Goal: Information Seeking & Learning: Learn about a topic

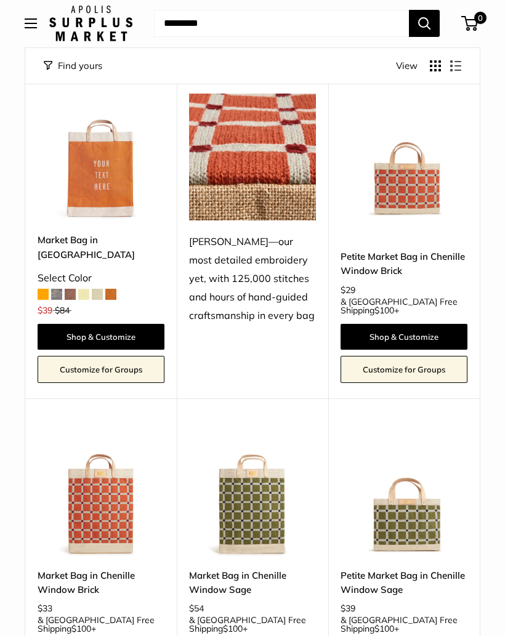
scroll to position [1936, 0]
click at [430, 324] on link "Shop & Customize" at bounding box center [403, 337] width 127 height 26
click at [429, 324] on link "Shop & Customize" at bounding box center [403, 337] width 127 height 26
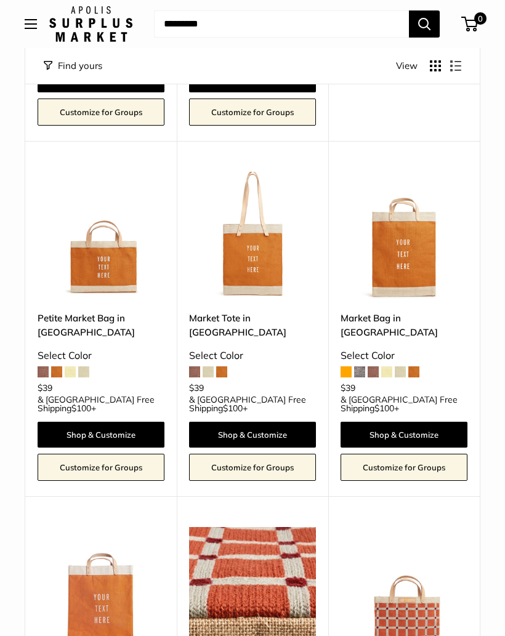
scroll to position [1501, 0]
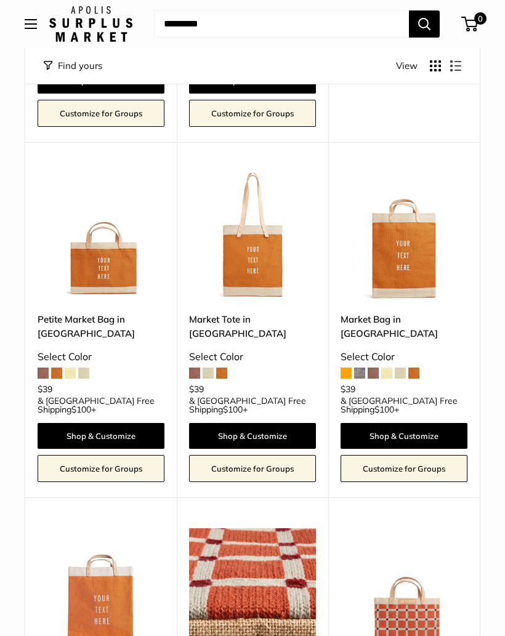
click at [263, 312] on link "Market Tote in [GEOGRAPHIC_DATA]" at bounding box center [252, 326] width 127 height 29
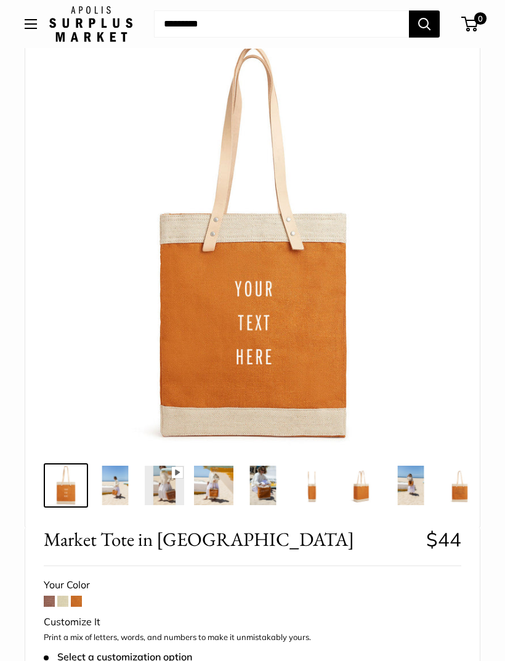
scroll to position [61, 0]
click at [66, 599] on span at bounding box center [62, 600] width 11 height 11
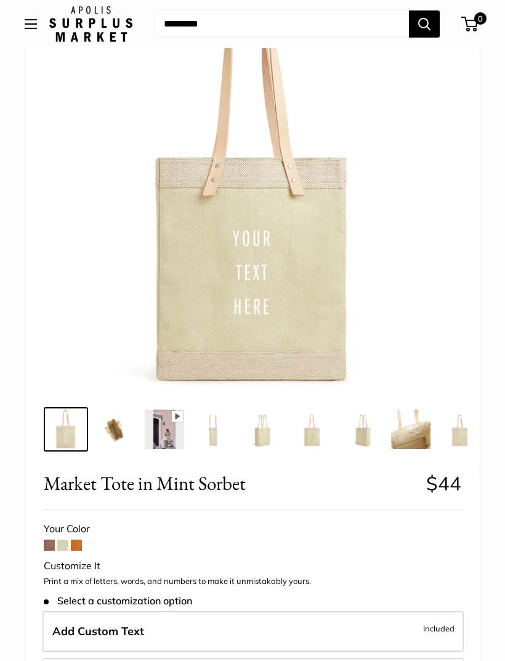
scroll to position [113, 0]
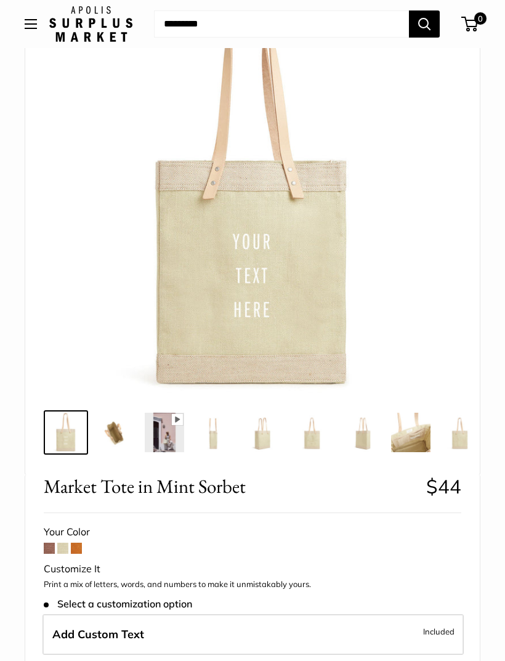
click at [47, 549] on span at bounding box center [49, 547] width 11 height 11
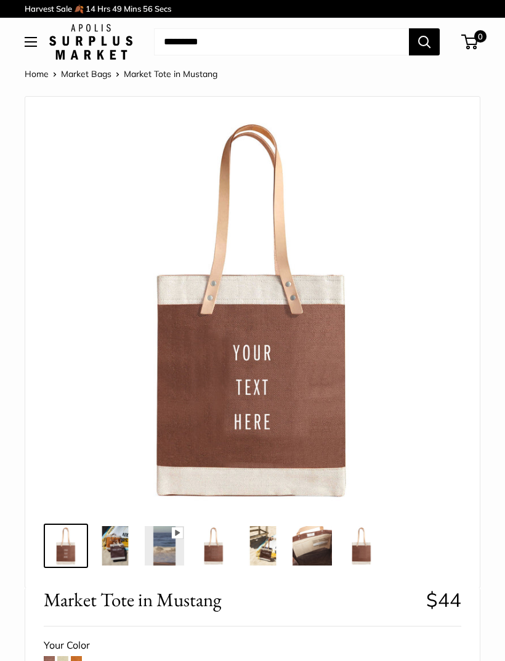
scroll to position [24, 0]
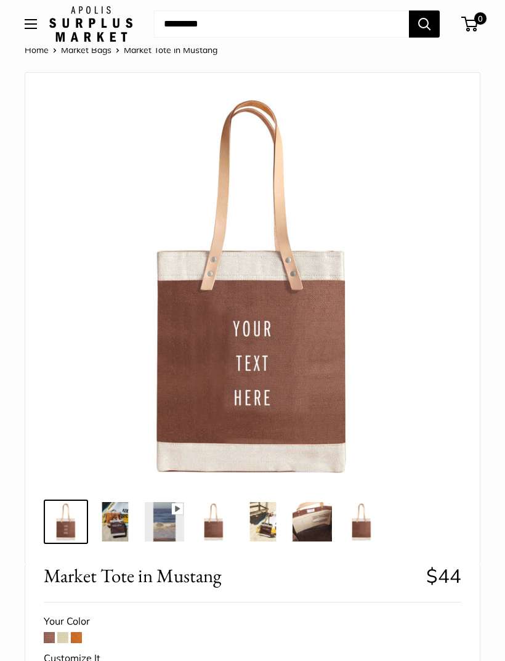
click at [73, 641] on span at bounding box center [76, 637] width 11 height 11
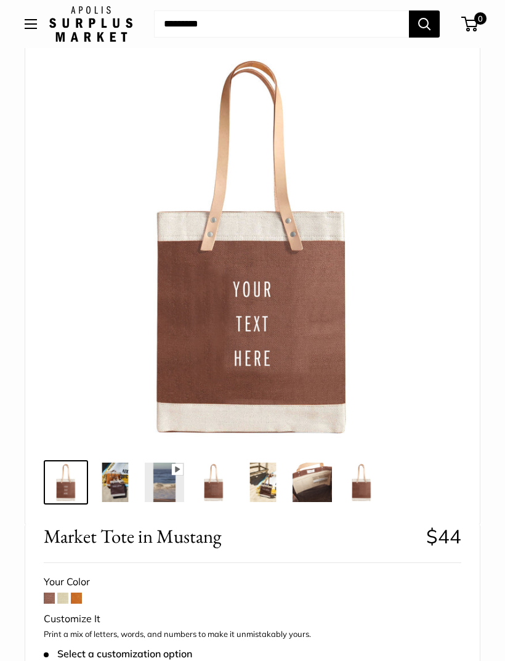
scroll to position [0, 0]
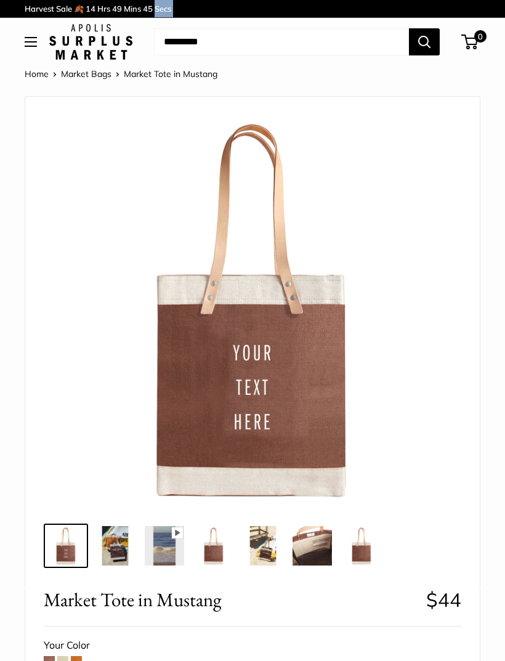
click at [480, 307] on div "Pause Play % buffered 00:00 Unmute Mute Exit fullscreen Enter fullscreen Play" at bounding box center [253, 342] width 456 height 492
click at [25, 45] on button "Open menu" at bounding box center [31, 42] width 12 height 10
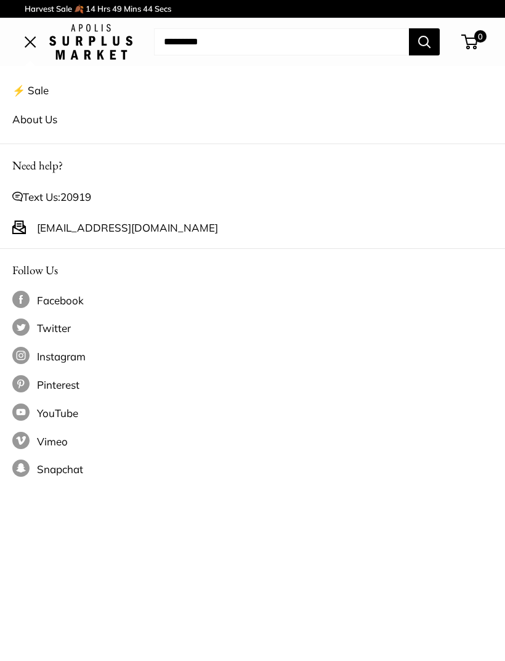
click at [42, 90] on link "⚡️ Sale" at bounding box center [252, 90] width 480 height 29
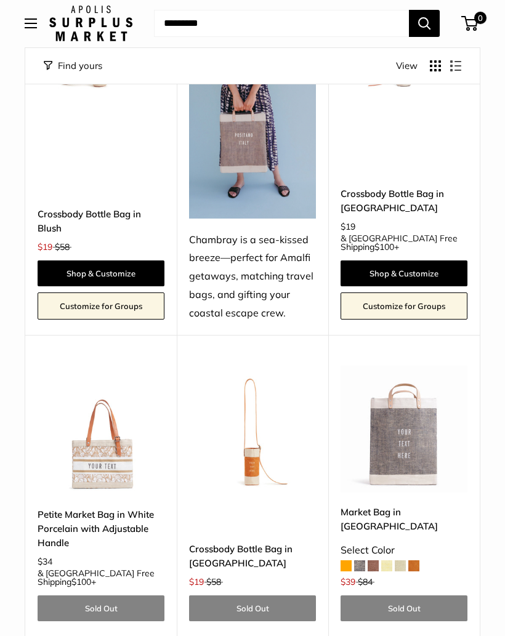
scroll to position [3015, 0]
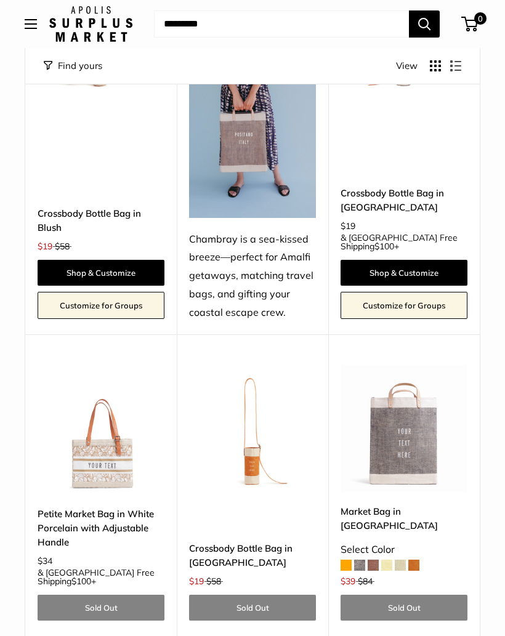
click at [477, 364] on div "Upgrade: Next Day Fulfillment SOLD OUT Save $45 Market Bag in [GEOGRAPHIC_DATA]…" at bounding box center [403, 485] width 151 height 302
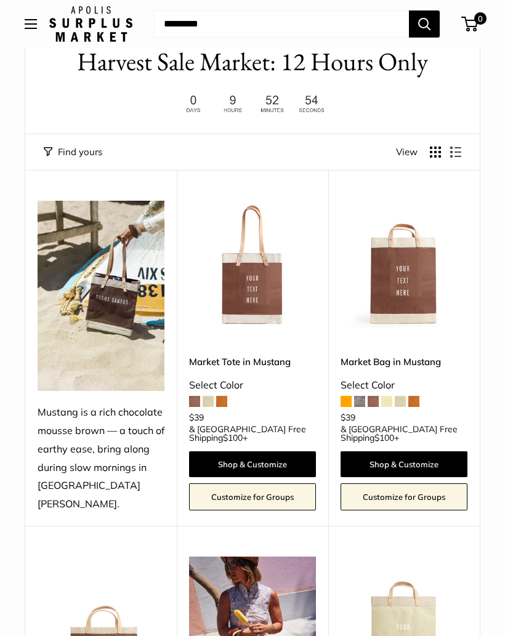
scroll to position [0, 0]
